Goal: Find specific page/section: Find specific page/section

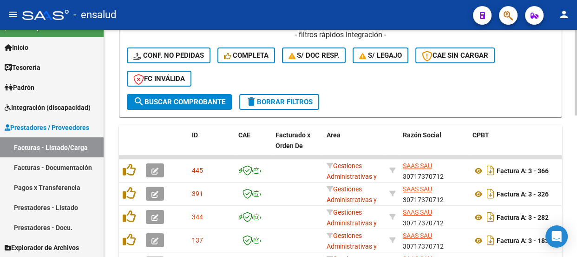
scroll to position [253, 0]
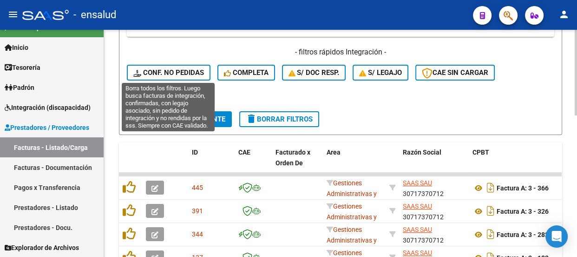
click at [190, 72] on span "Conf. no pedidas" at bounding box center [168, 72] width 71 height 8
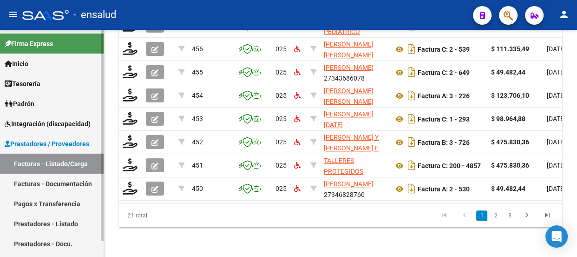
scroll to position [16, 0]
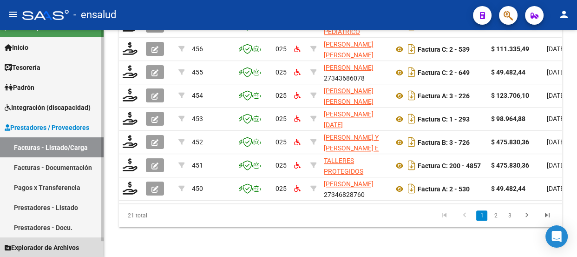
click at [42, 246] on span "Explorador de Archivos" at bounding box center [42, 247] width 74 height 10
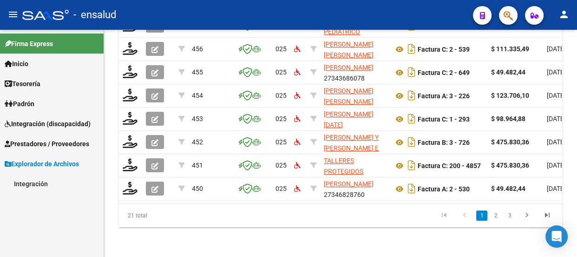
scroll to position [0, 0]
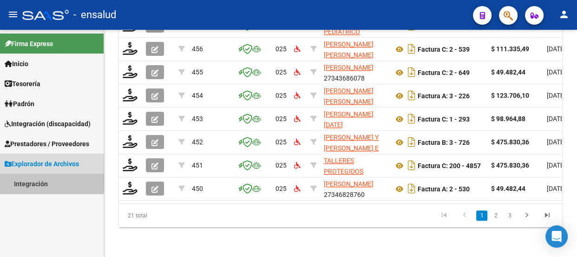
click at [38, 181] on link "Integración" at bounding box center [52, 183] width 104 height 20
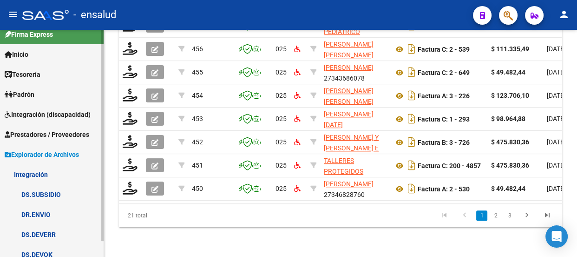
scroll to position [16, 0]
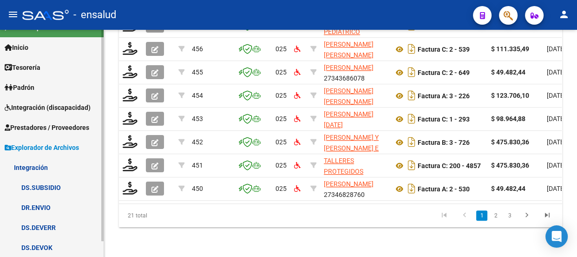
click at [45, 224] on link "DS.DEVERR" at bounding box center [52, 227] width 104 height 20
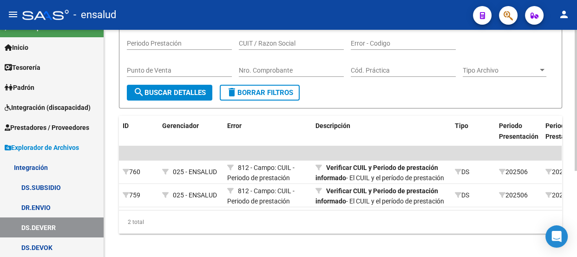
scroll to position [138, 0]
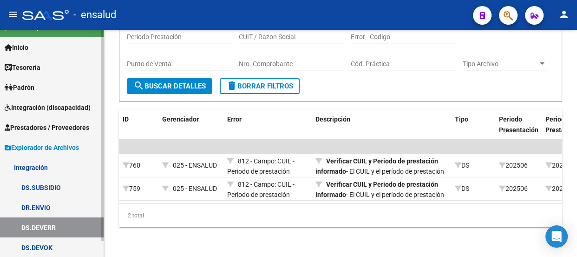
click at [38, 246] on link "DS.DEVOK" at bounding box center [52, 247] width 104 height 20
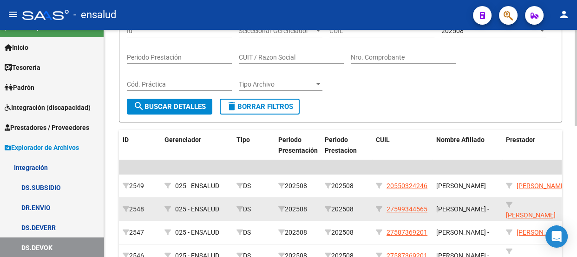
scroll to position [84, 0]
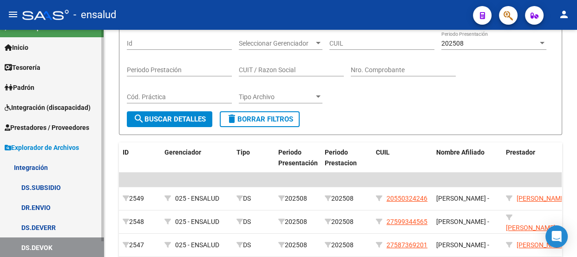
click at [48, 185] on link "DS.SUBSIDIO" at bounding box center [52, 187] width 104 height 20
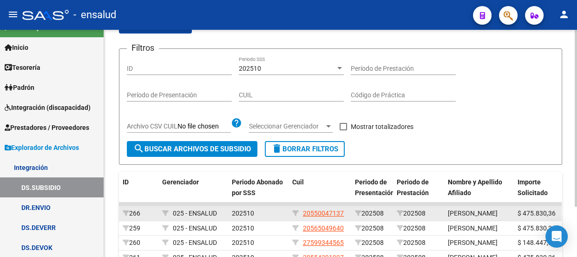
scroll to position [84, 0]
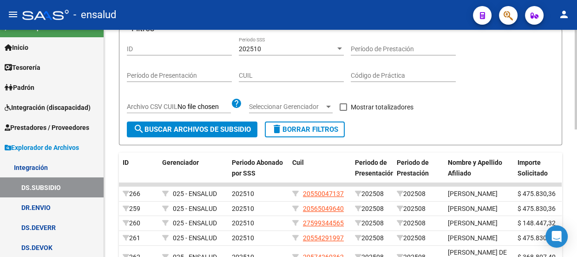
click at [343, 103] on span at bounding box center [343, 106] width 7 height 7
click at [343, 111] on input "Mostrar totalizadores" at bounding box center [343, 111] width 0 height 0
checkbox input "true"
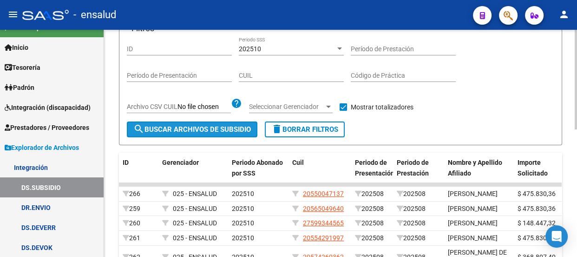
click at [219, 127] on span "search Buscar Archivos de Subsidio" at bounding box center [192, 129] width 118 height 8
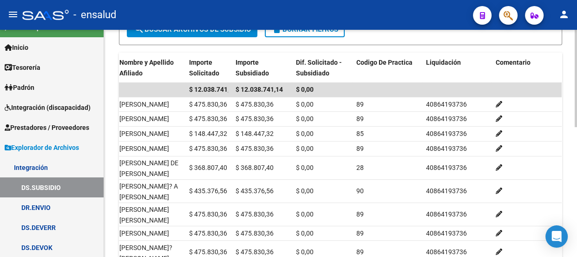
scroll to position [175, 0]
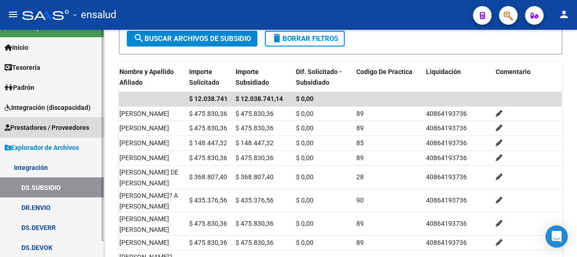
click at [31, 125] on span "Prestadores / Proveedores" at bounding box center [47, 127] width 85 height 10
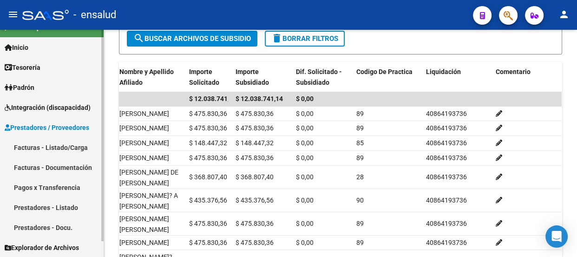
click at [32, 149] on link "Facturas - Listado/Carga" at bounding box center [52, 147] width 104 height 20
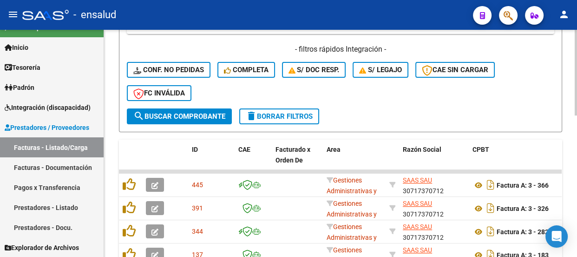
scroll to position [302, 0]
